Goal: Information Seeking & Learning: Learn about a topic

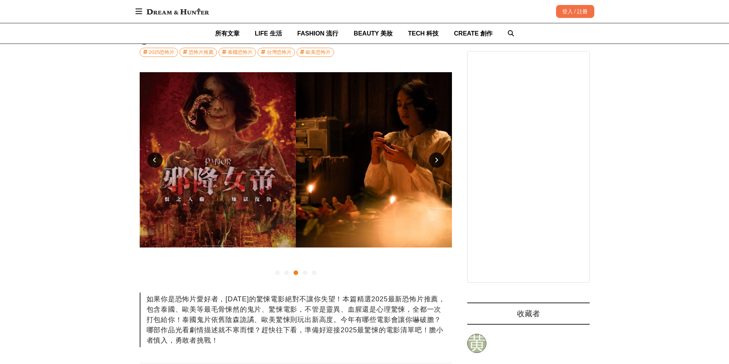
scroll to position [153, 0]
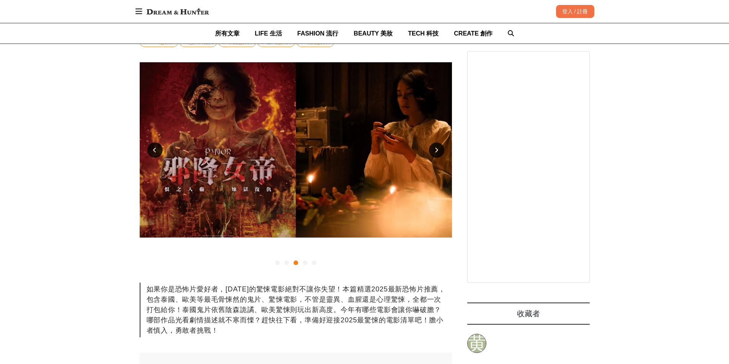
click at [277, 262] on div at bounding box center [277, 263] width 5 height 5
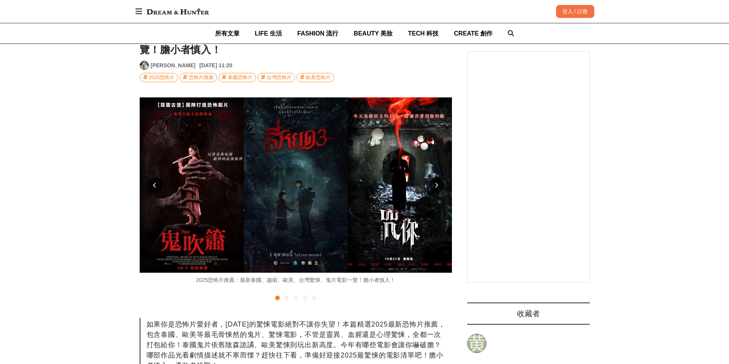
scroll to position [115, 0]
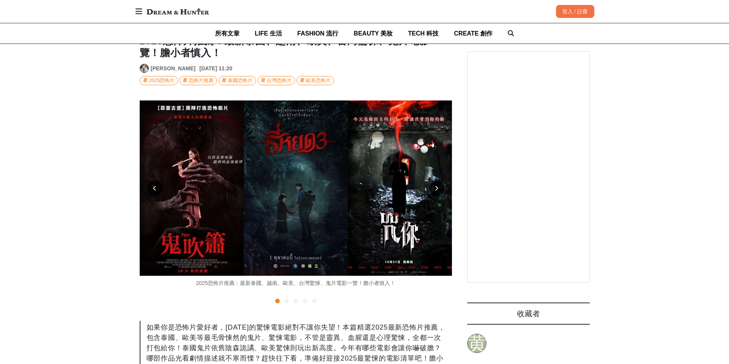
click at [434, 189] on icon at bounding box center [435, 188] width 3 height 5
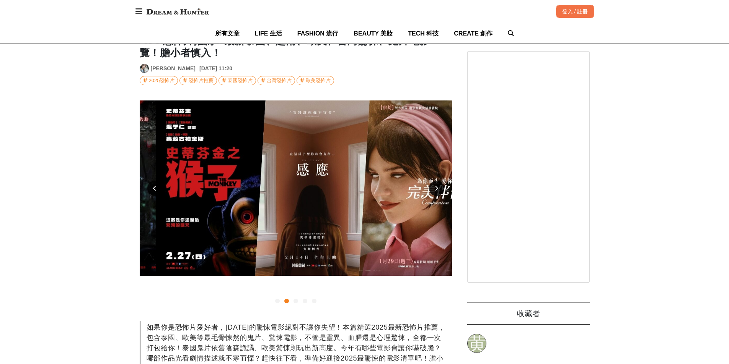
scroll to position [0, 312]
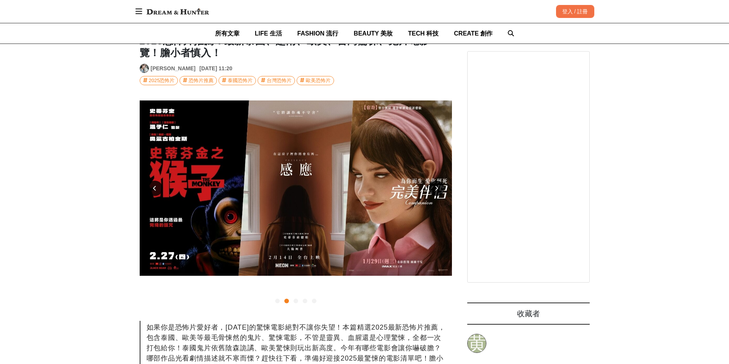
click at [435, 189] on icon at bounding box center [435, 188] width 3 height 5
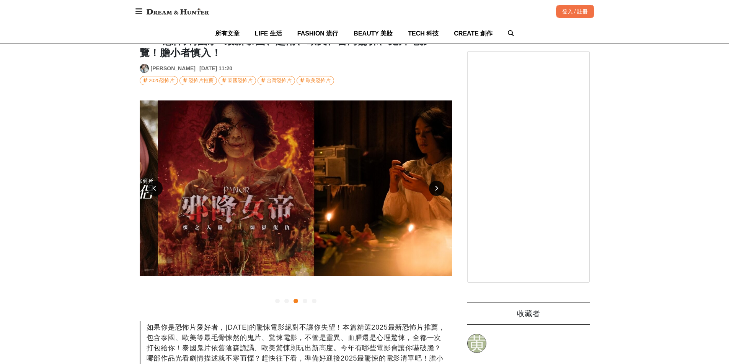
scroll to position [0, 624]
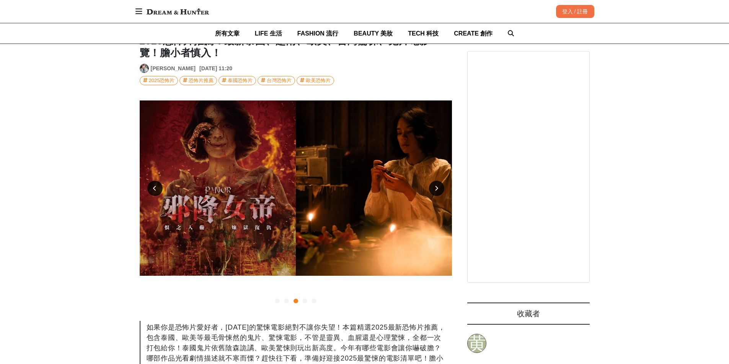
click at [435, 189] on icon at bounding box center [435, 188] width 3 height 5
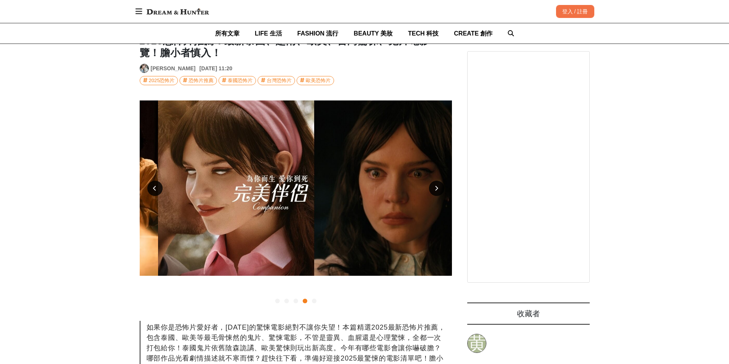
scroll to position [0, 936]
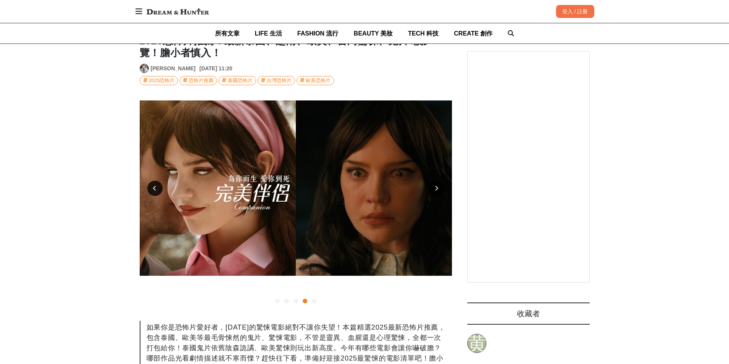
click at [435, 189] on icon at bounding box center [435, 188] width 3 height 5
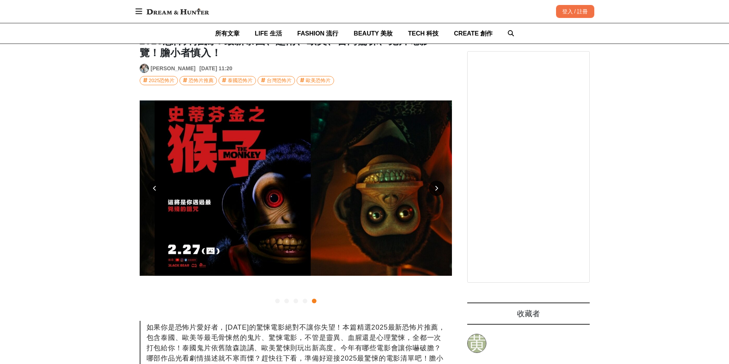
scroll to position [0, 1248]
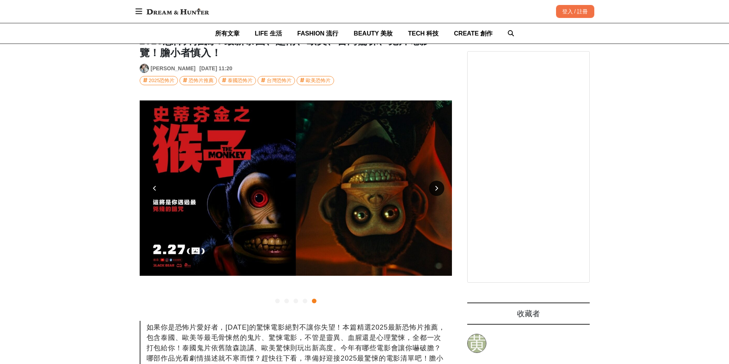
click at [435, 189] on icon at bounding box center [435, 188] width 3 height 5
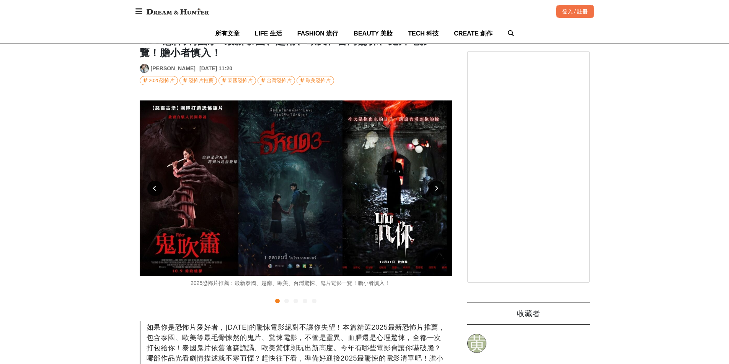
scroll to position [0, 0]
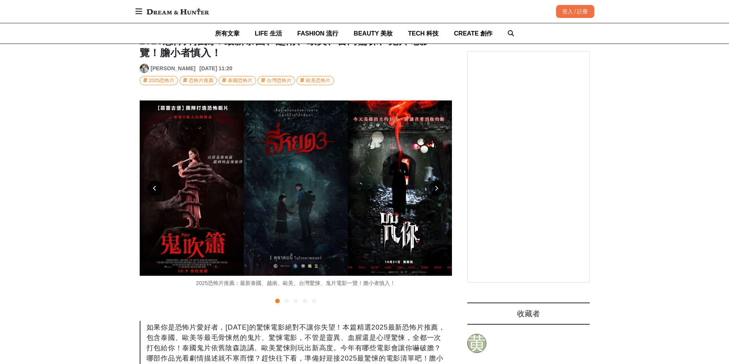
click at [435, 189] on icon at bounding box center [435, 188] width 3 height 5
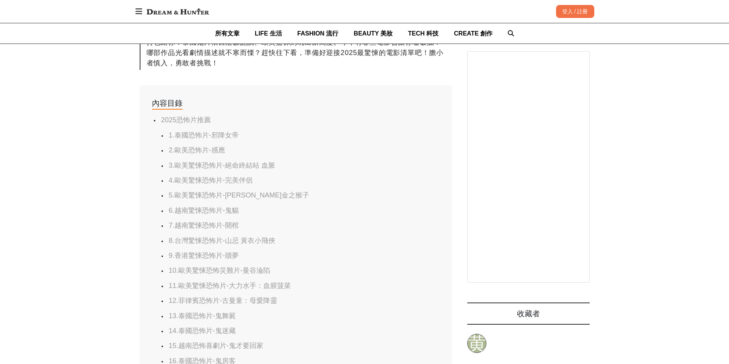
scroll to position [0, 624]
click at [236, 195] on link "5.歐美驚悚恐怖片-[PERSON_NAME]金之猴子" at bounding box center [239, 196] width 140 height 8
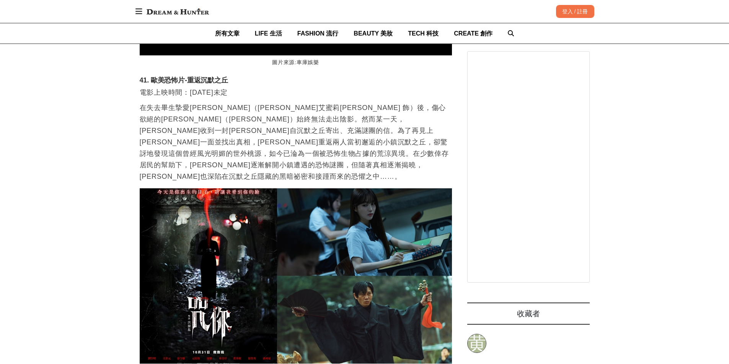
scroll to position [0, 200]
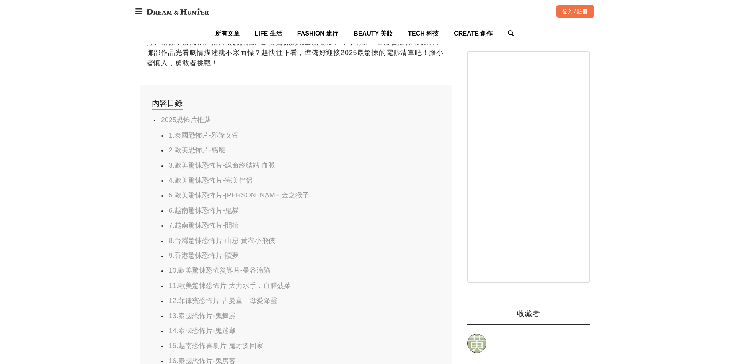
click at [216, 260] on link "9.香港驚悚恐怖片-贖夢" at bounding box center [204, 256] width 70 height 8
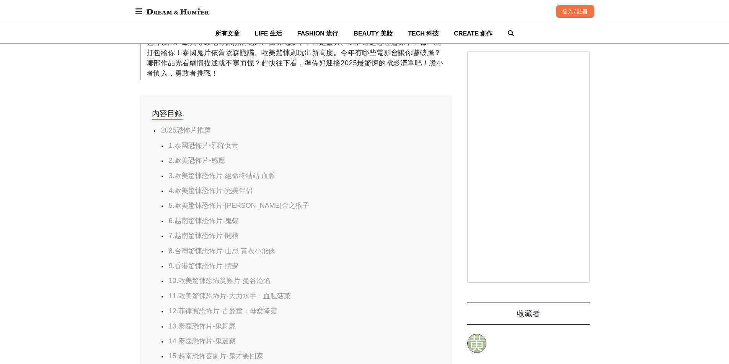
click at [262, 180] on link "3.歐美驚悚恐怖片-絕命終結站 血脈" at bounding box center [222, 176] width 106 height 8
